Goal: Navigation & Orientation: Understand site structure

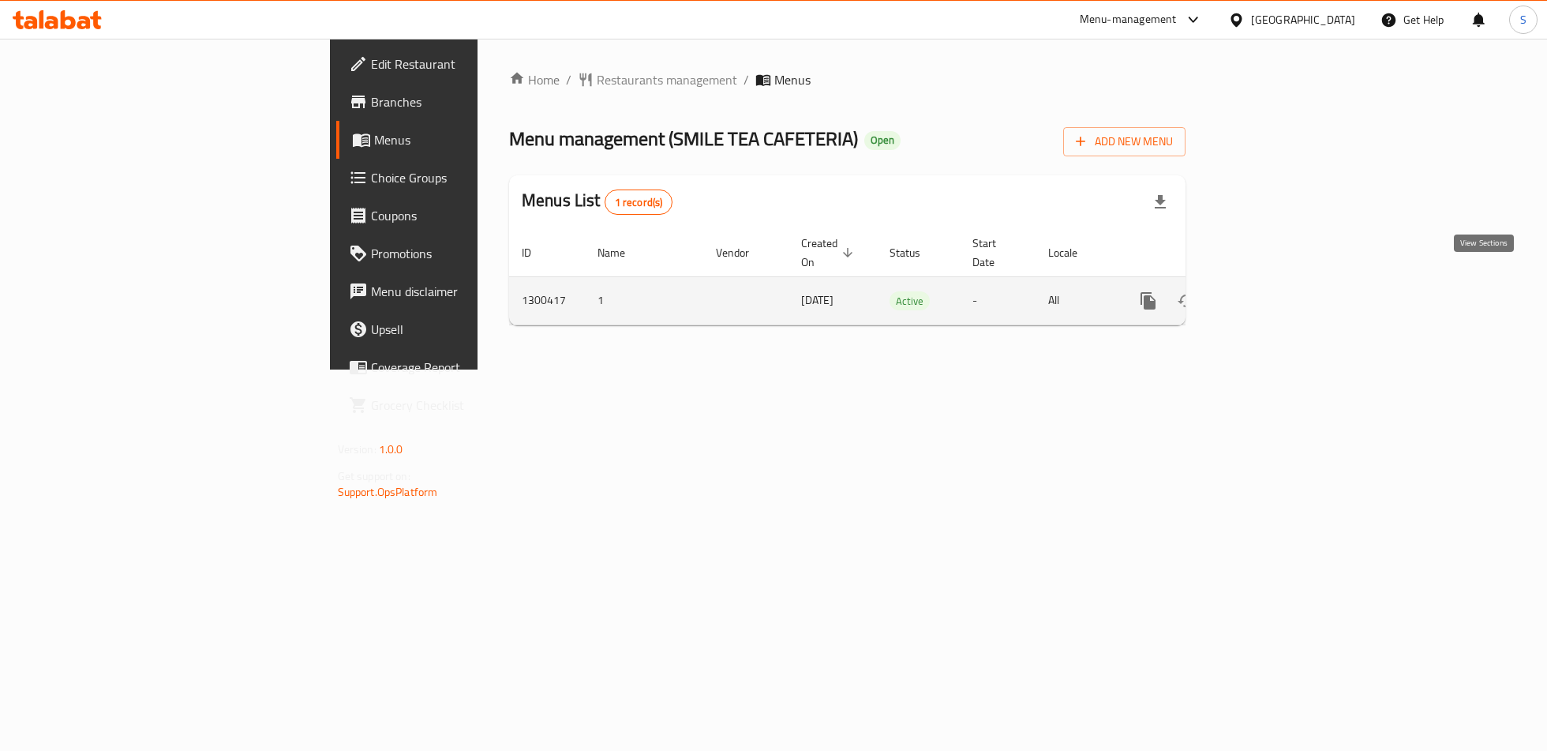
click at [1281, 294] on link "enhanced table" at bounding box center [1262, 301] width 38 height 38
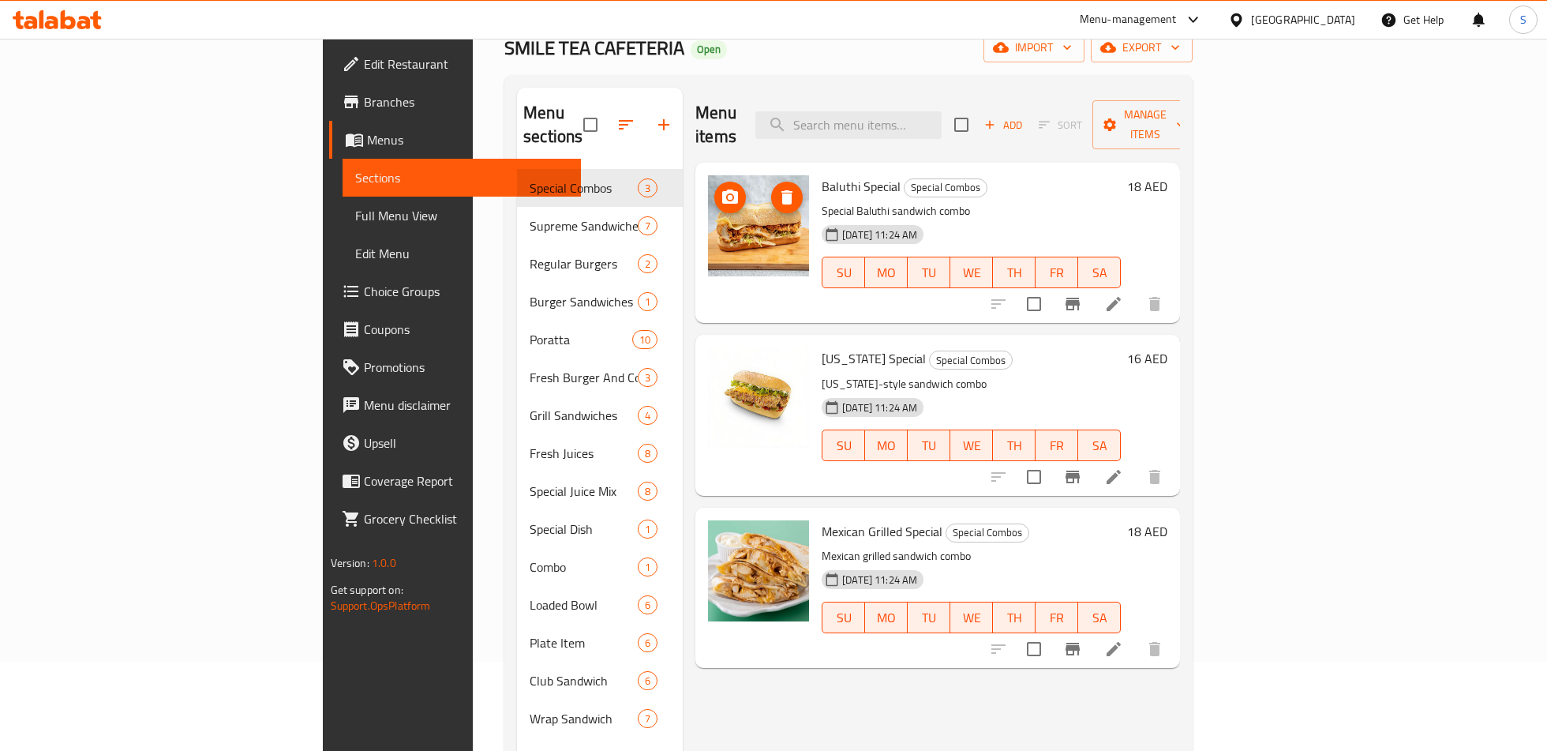
scroll to position [82, 0]
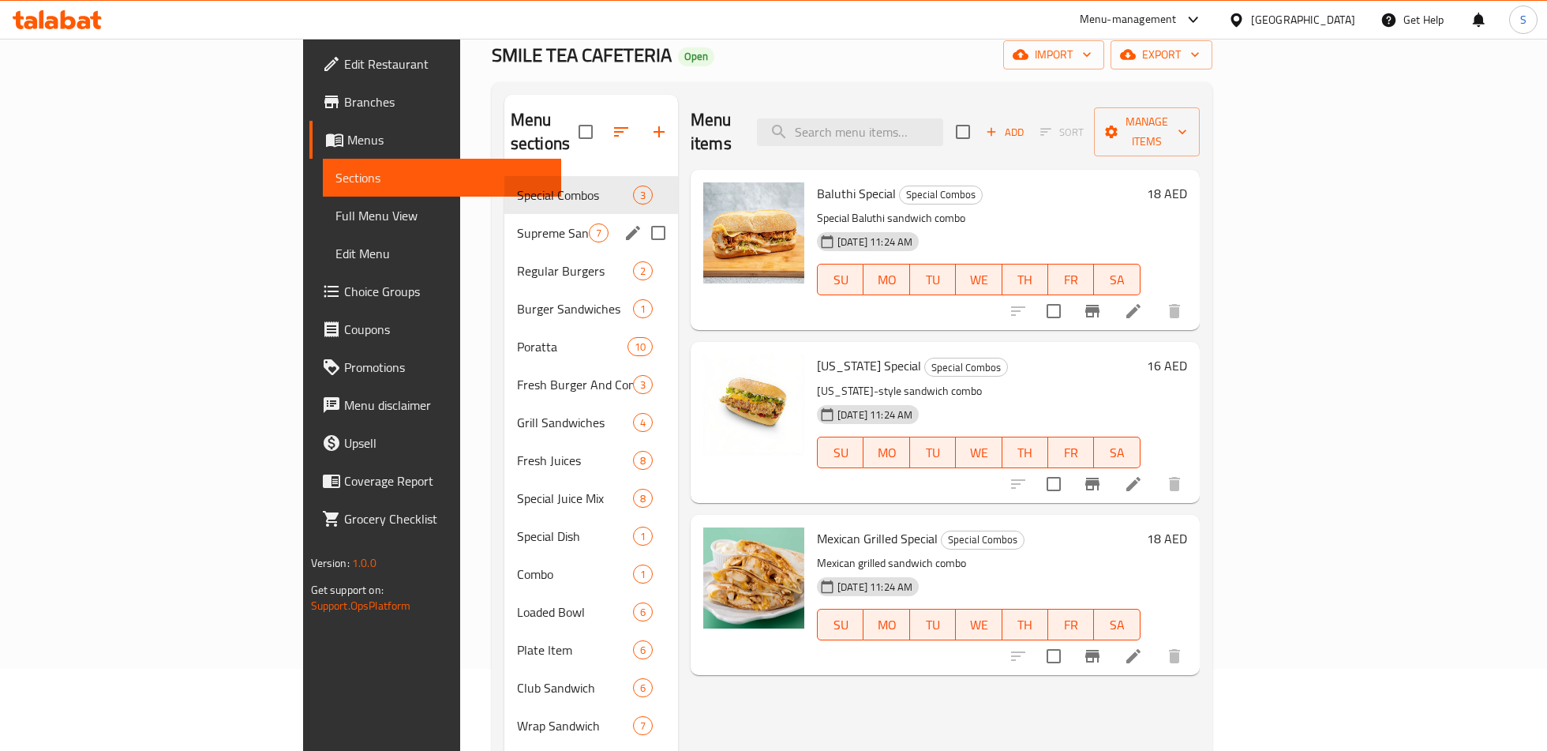
click at [504, 221] on div "Supreme Sandwiches 7" at bounding box center [591, 233] width 174 height 38
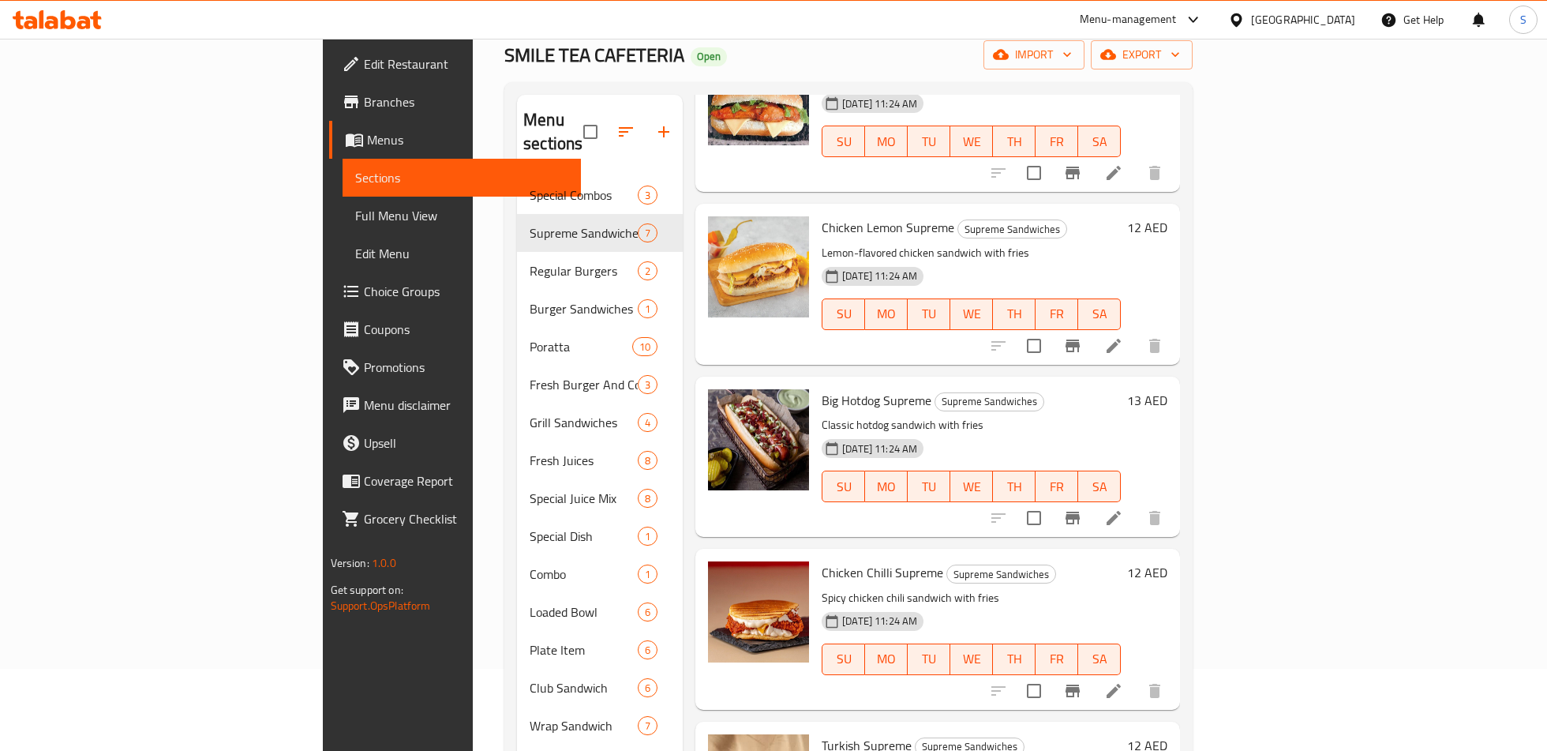
scroll to position [496, 0]
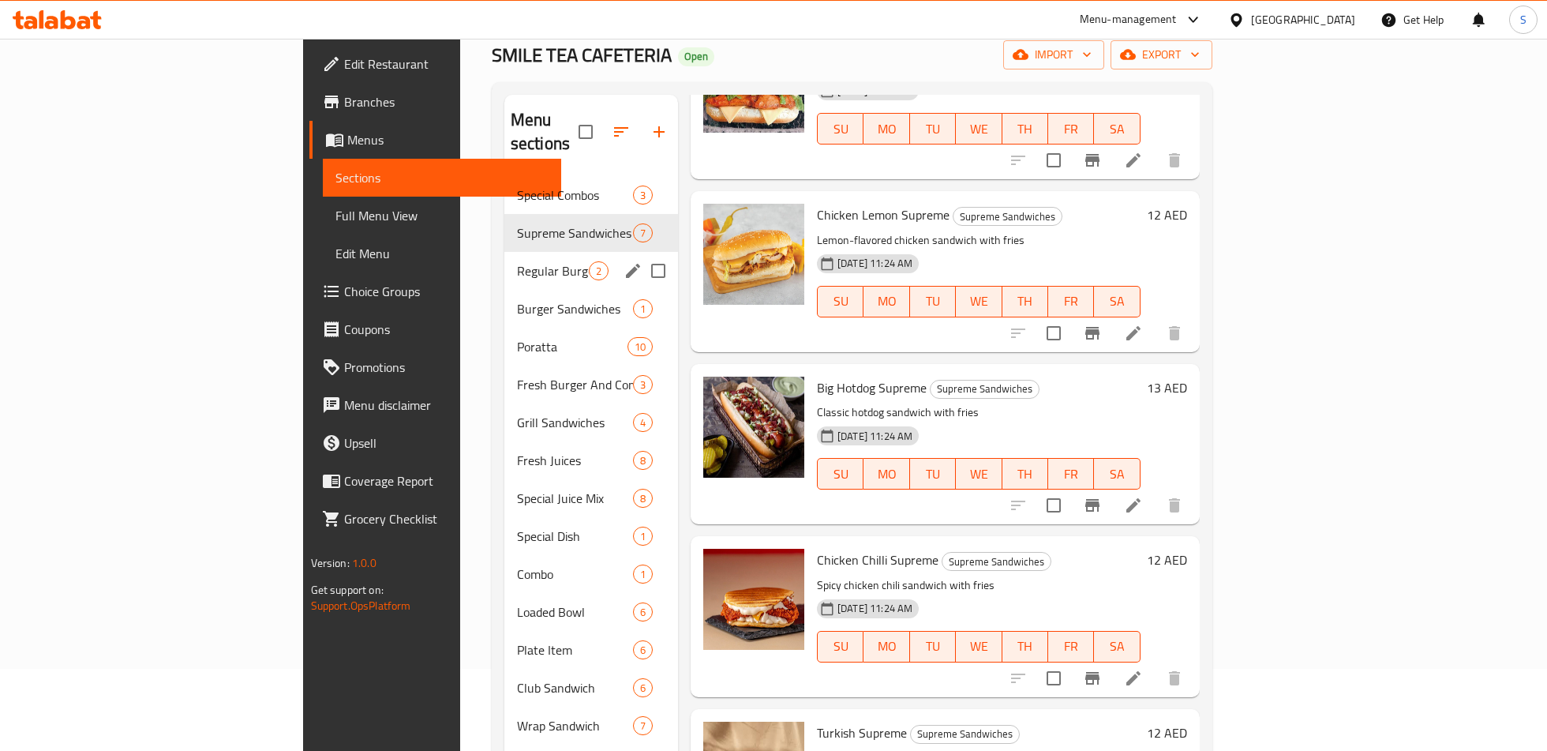
click at [504, 258] on div "Regular Burgers 2" at bounding box center [591, 271] width 174 height 38
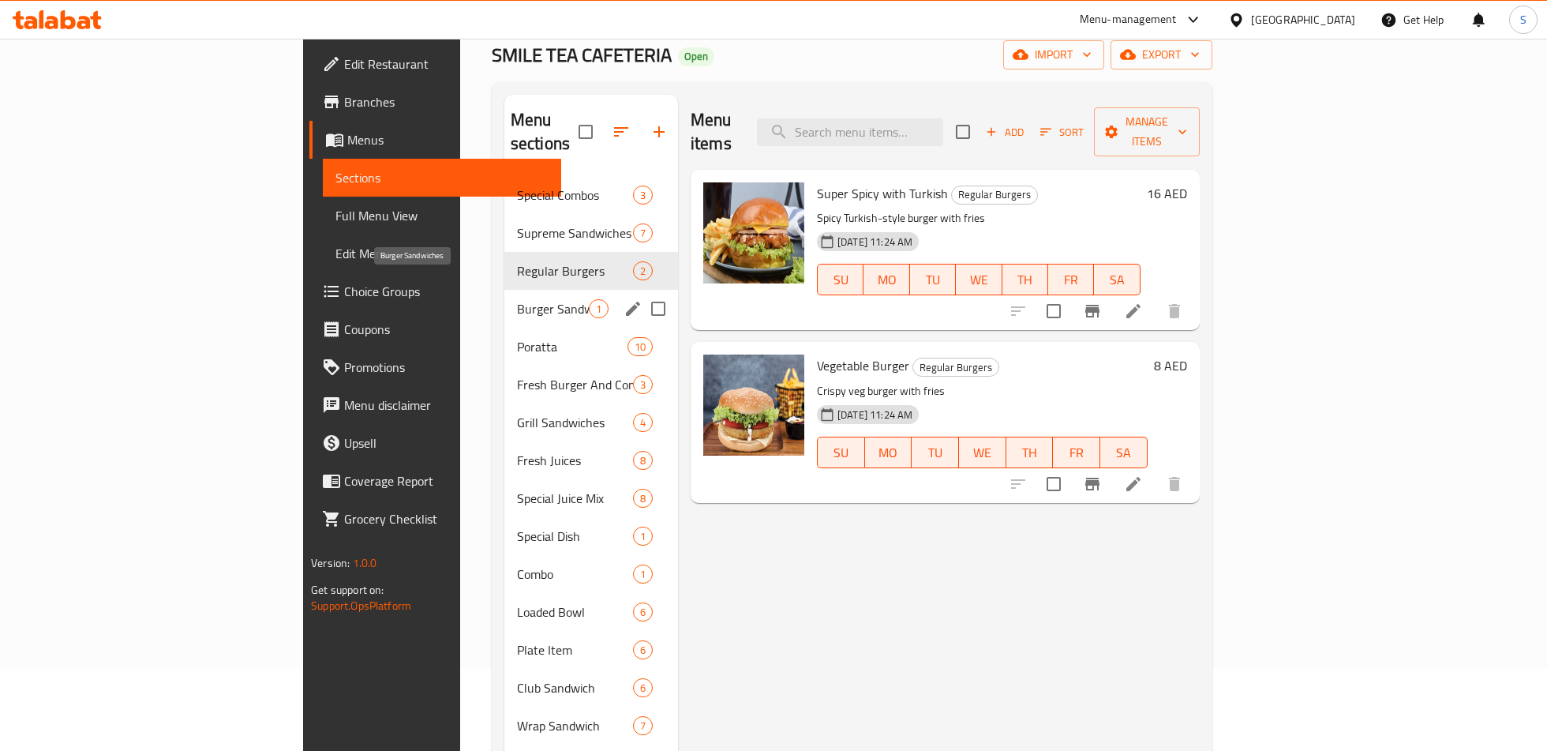
click at [517, 299] on span "Burger Sandwiches" at bounding box center [553, 308] width 72 height 19
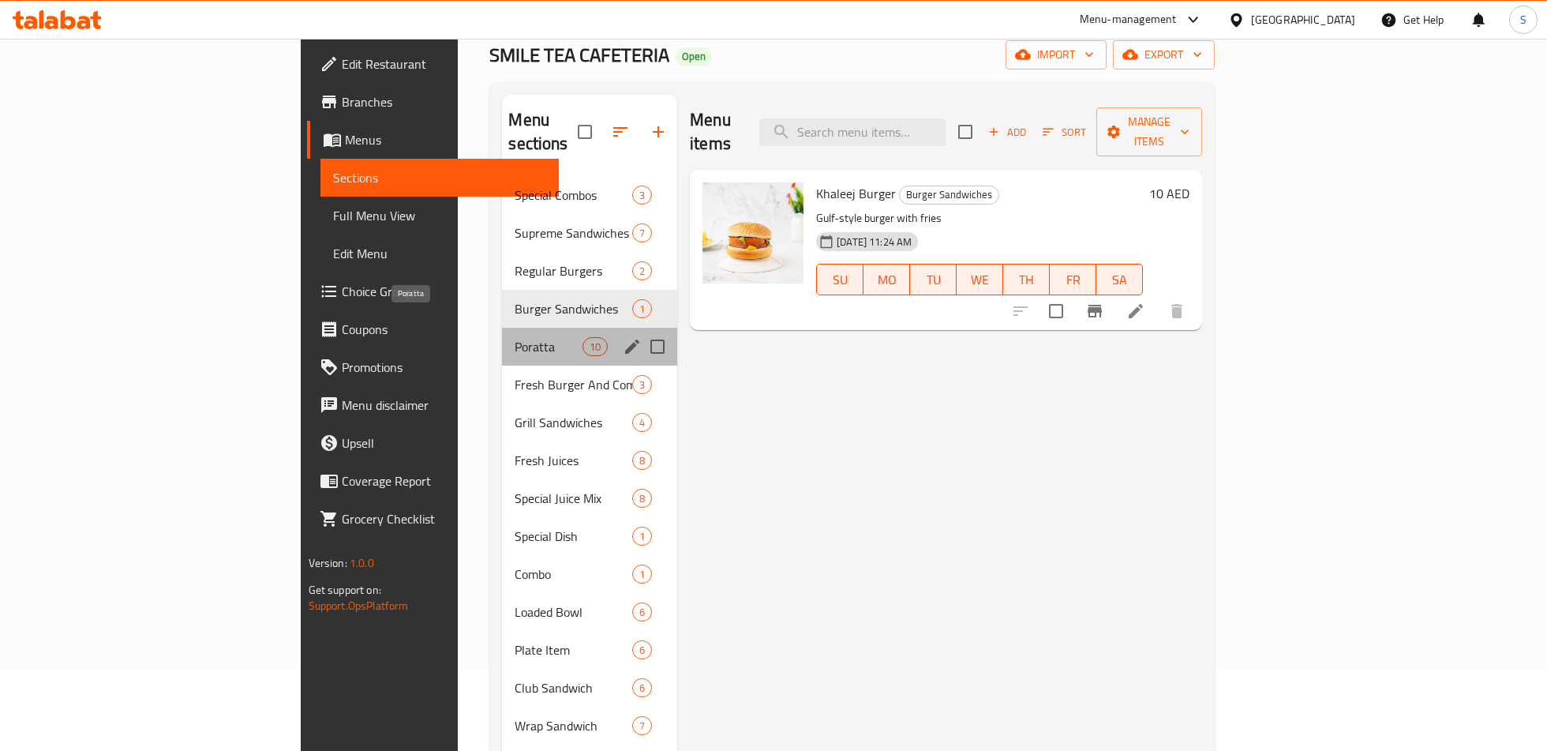
click at [515, 337] on span "Poratta" at bounding box center [548, 346] width 67 height 19
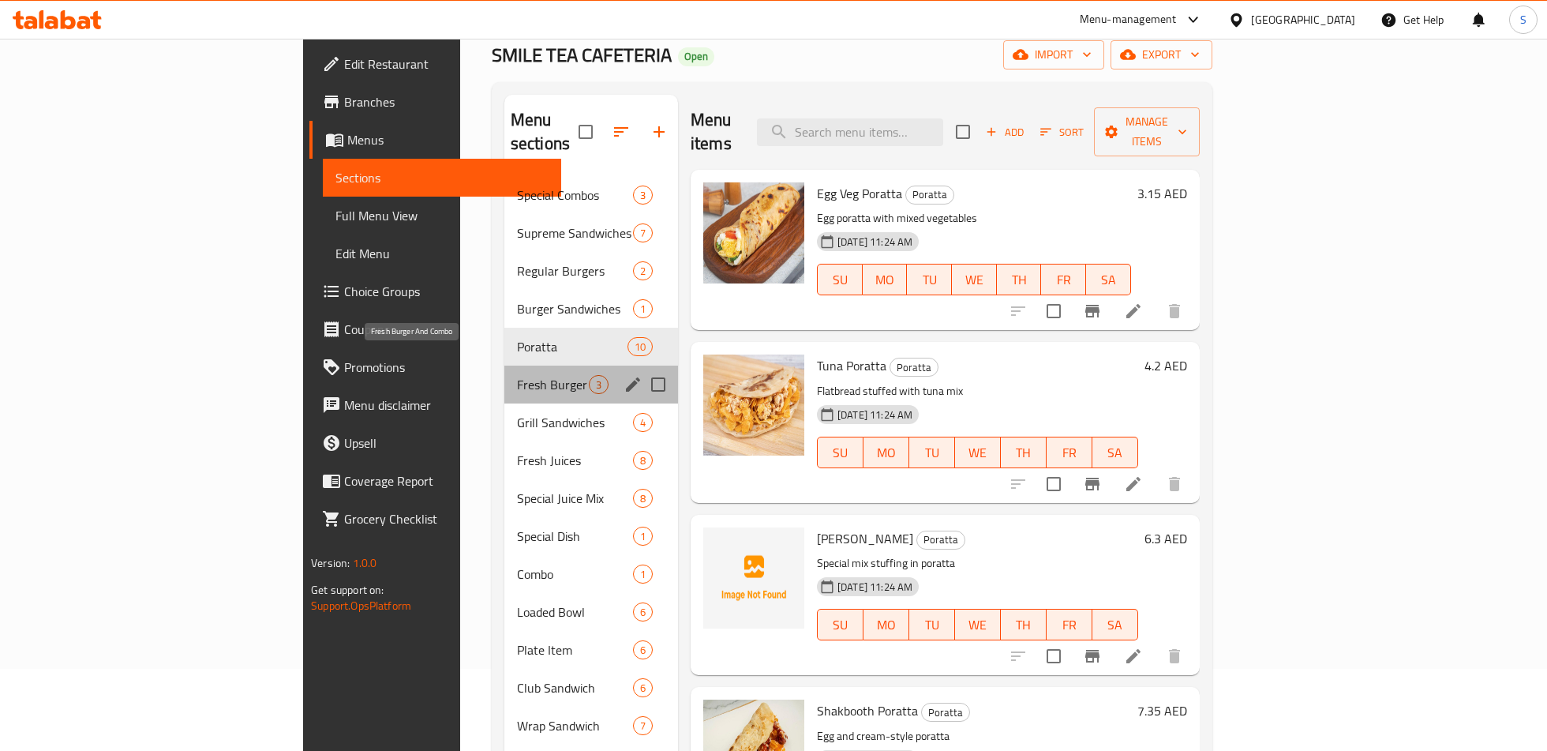
click at [517, 375] on span "Fresh Burger And Combo" at bounding box center [553, 384] width 72 height 19
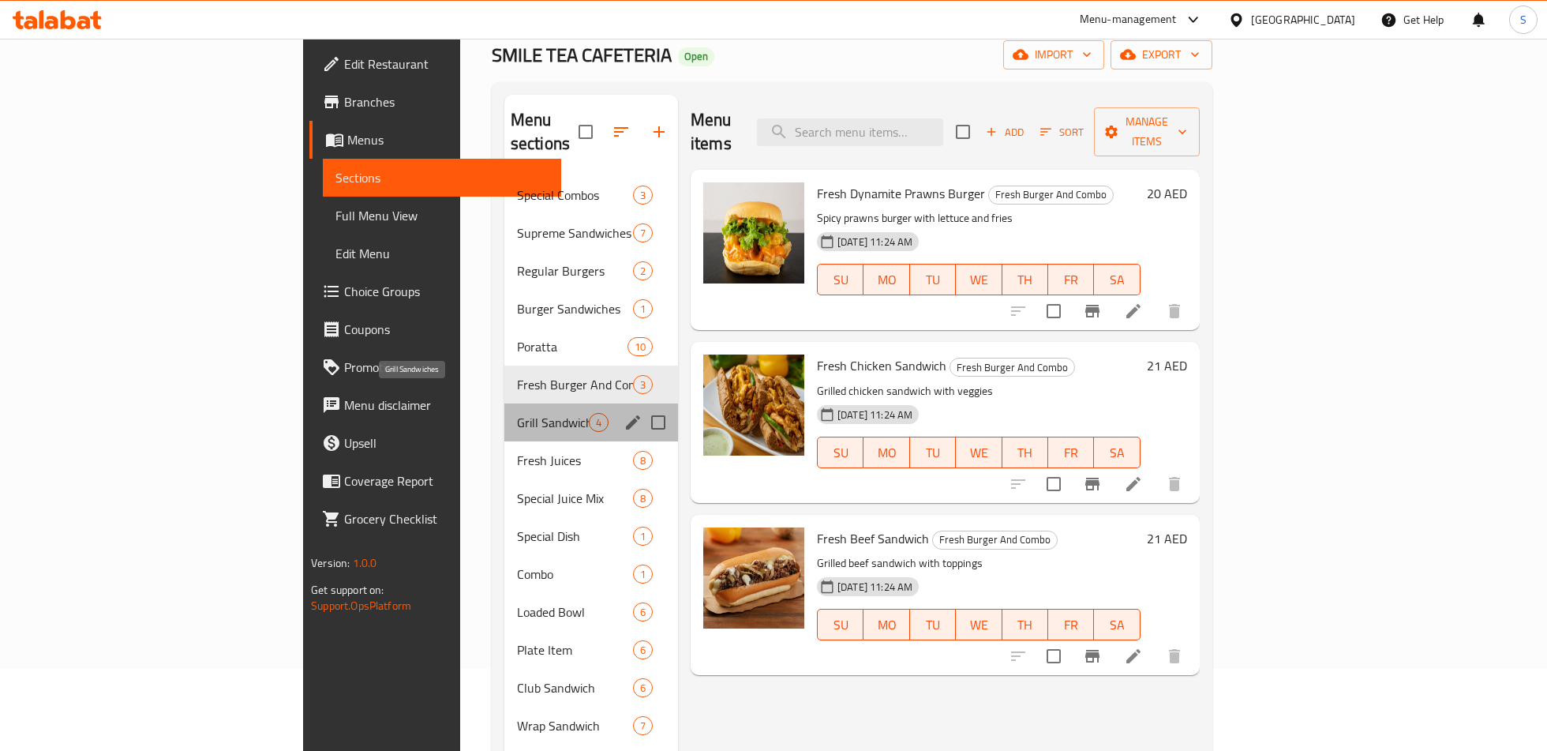
click at [517, 413] on span "Grill Sandwiches" at bounding box center [553, 422] width 72 height 19
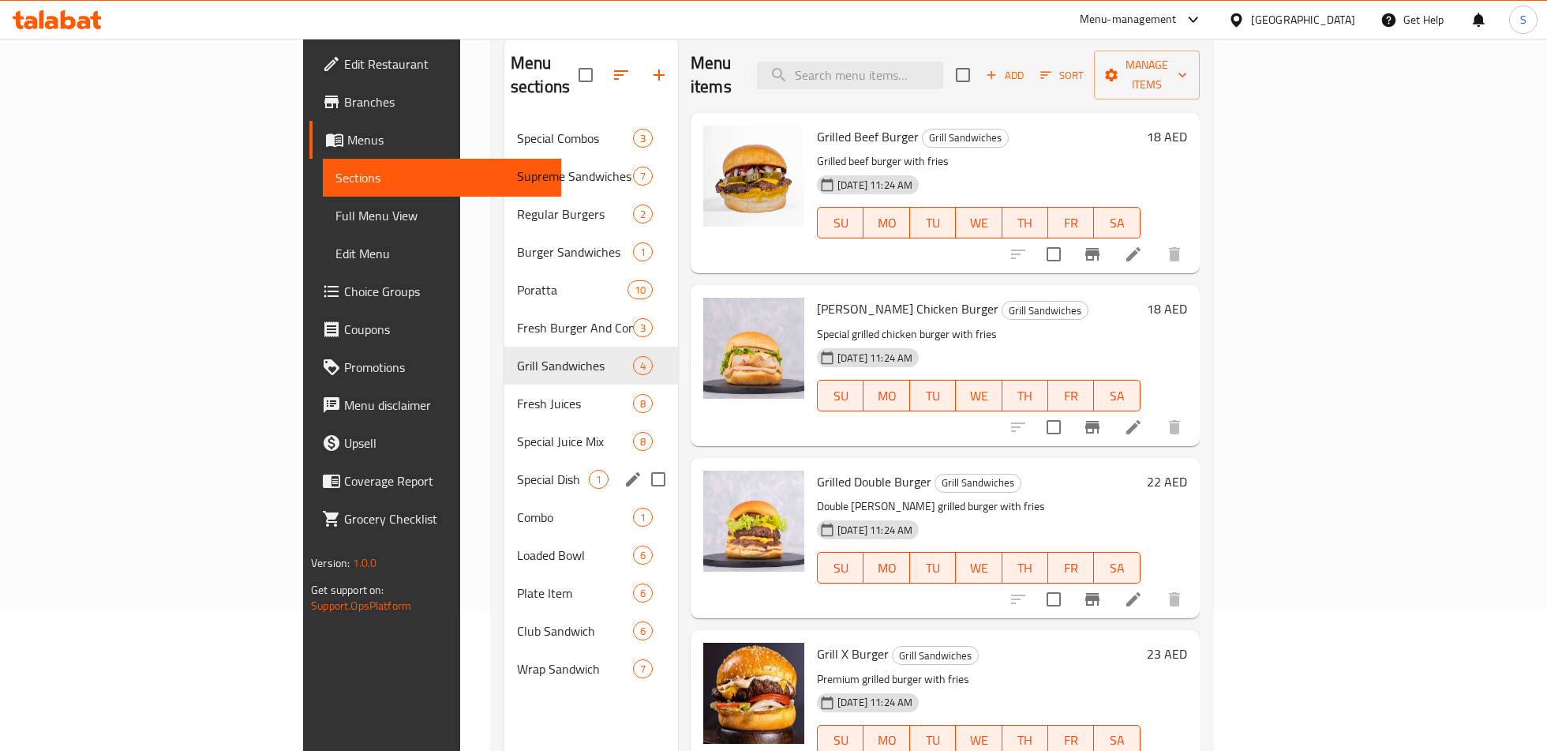
scroll to position [204, 0]
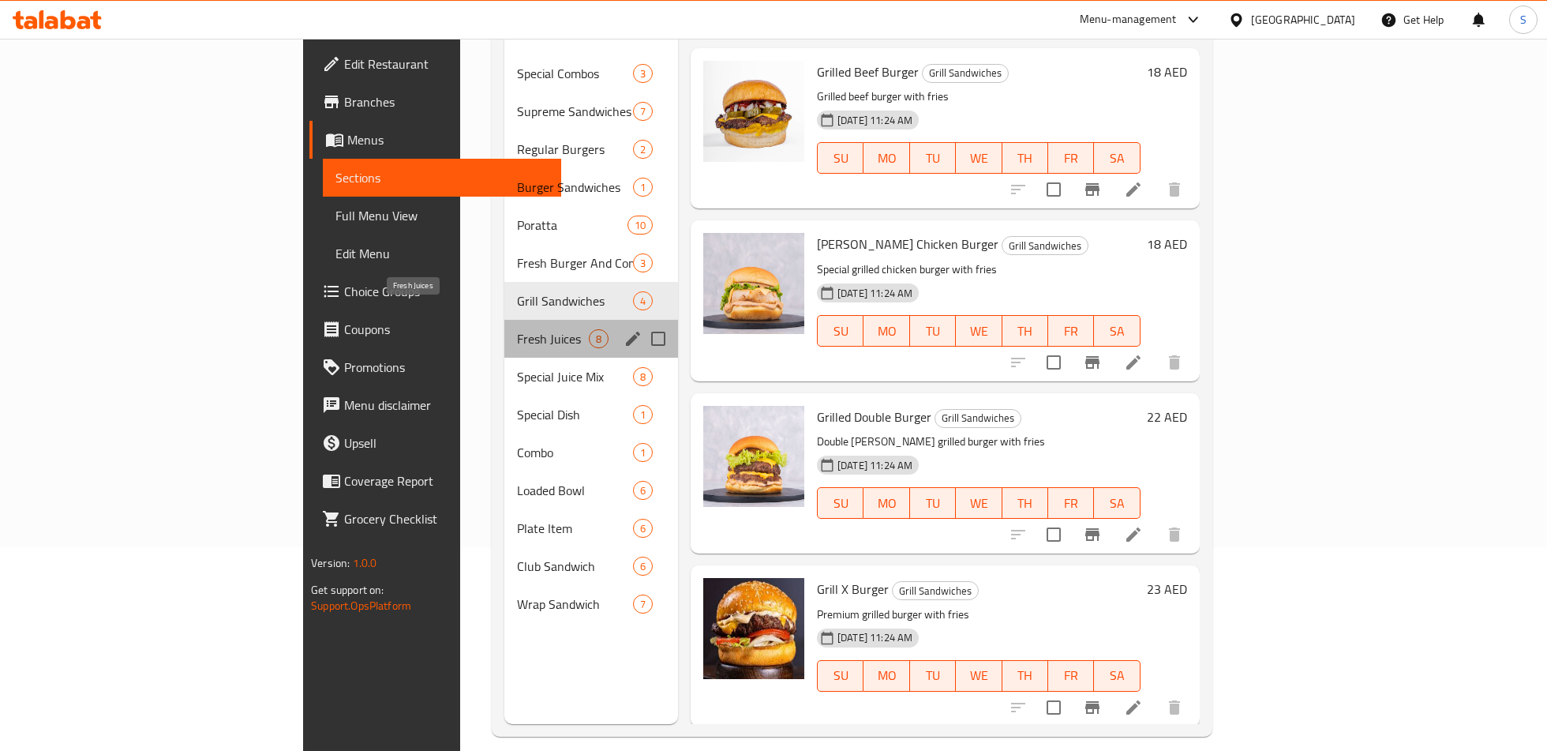
click at [517, 329] on span "Fresh Juices" at bounding box center [553, 338] width 72 height 19
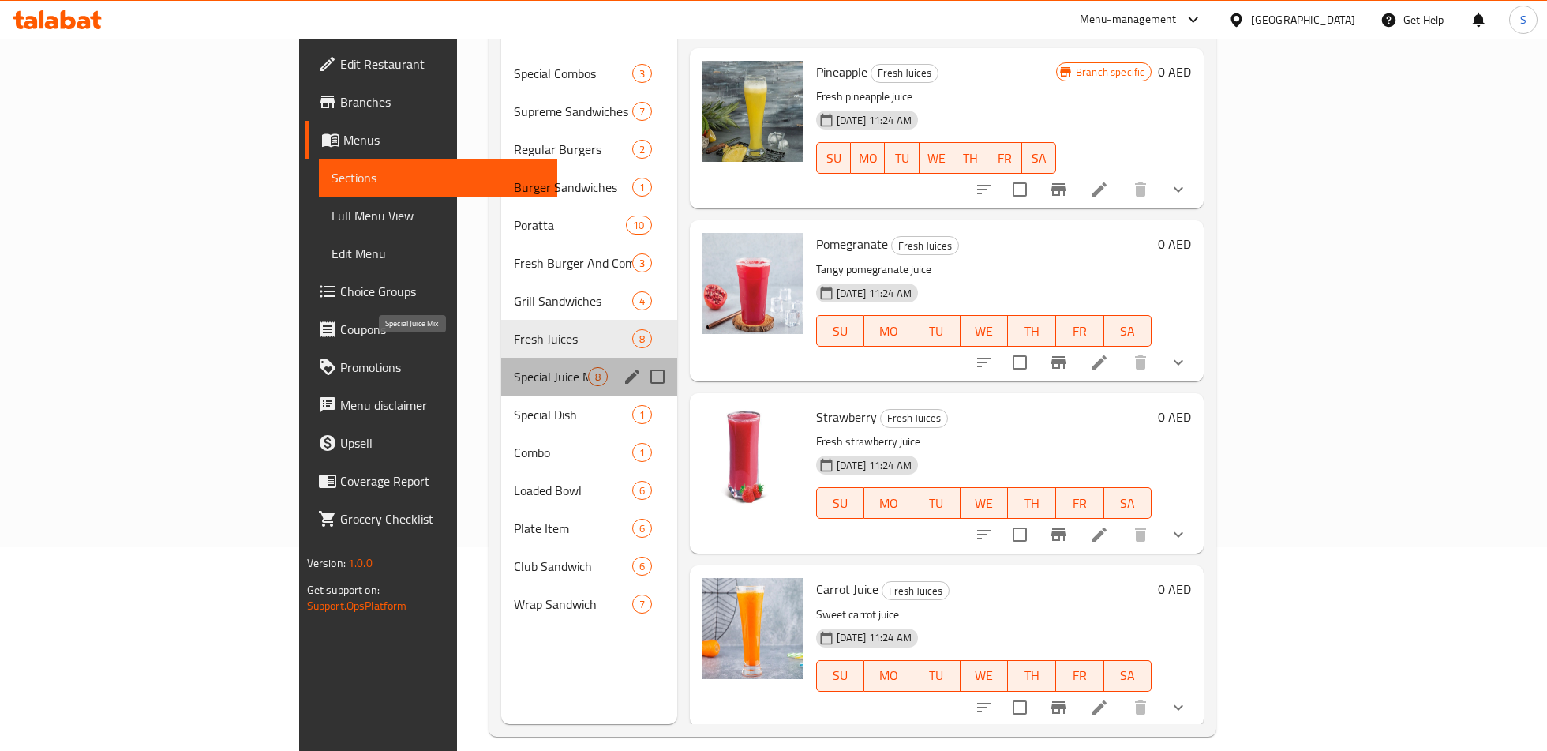
click at [514, 367] on span "Special Juice Mix" at bounding box center [550, 376] width 73 height 19
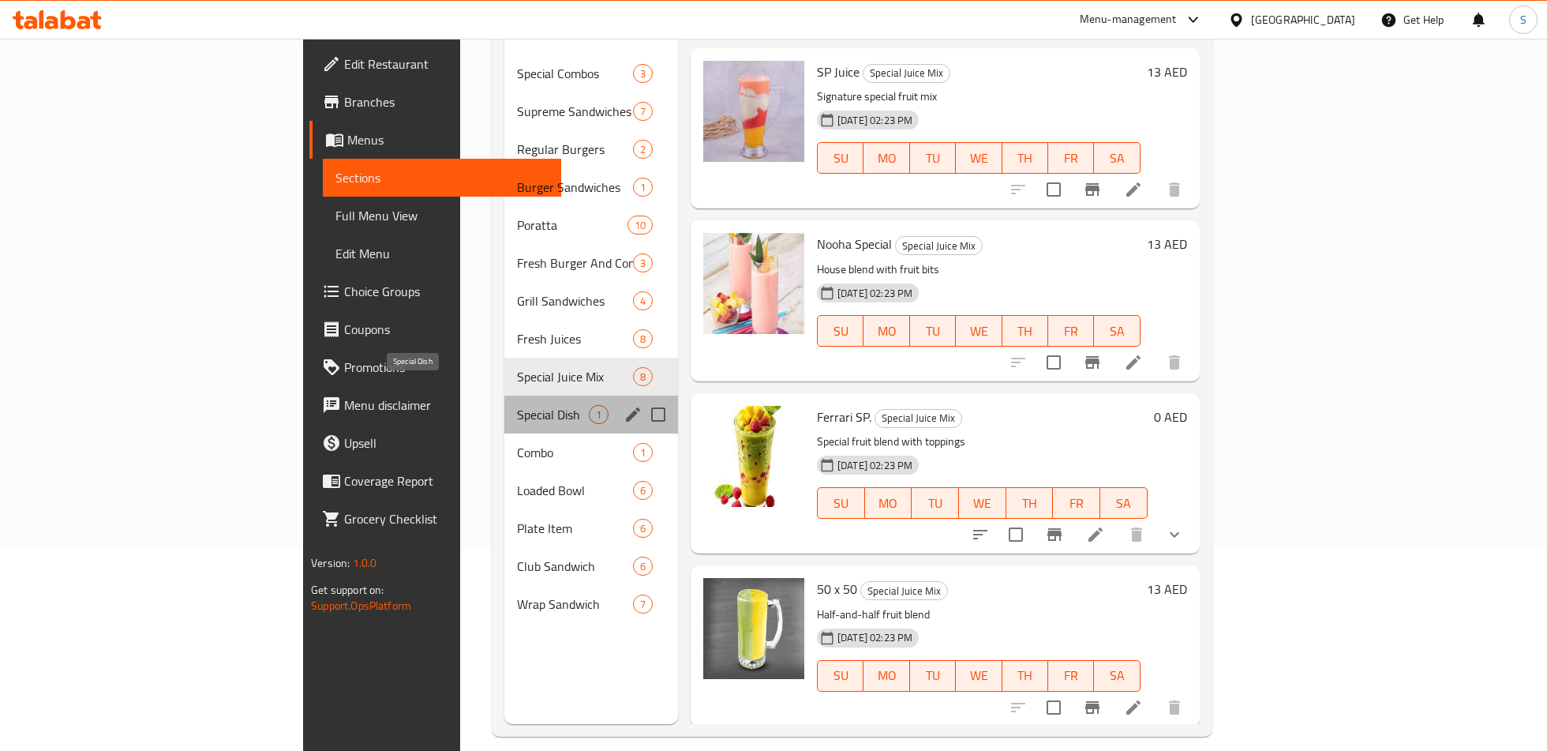
click at [517, 405] on span "Special Dish" at bounding box center [553, 414] width 72 height 19
